Goal: Information Seeking & Learning: Stay updated

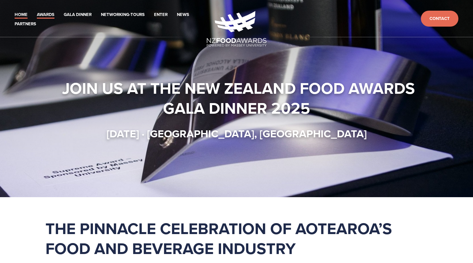
click at [37, 15] on link "Awards" at bounding box center [46, 15] width 18 height 8
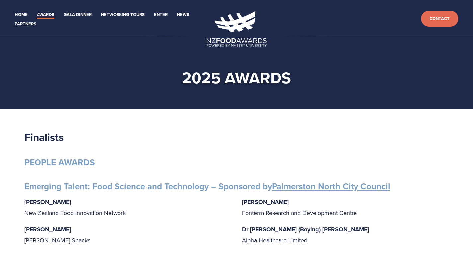
click at [51, 27] on link "2025" at bounding box center [47, 30] width 11 height 6
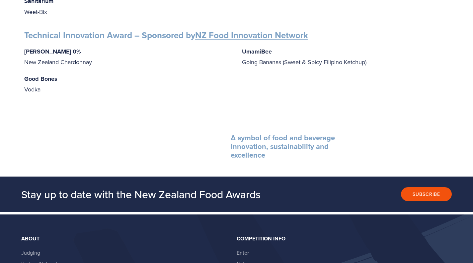
scroll to position [1114, 0]
